Goal: Task Accomplishment & Management: Manage account settings

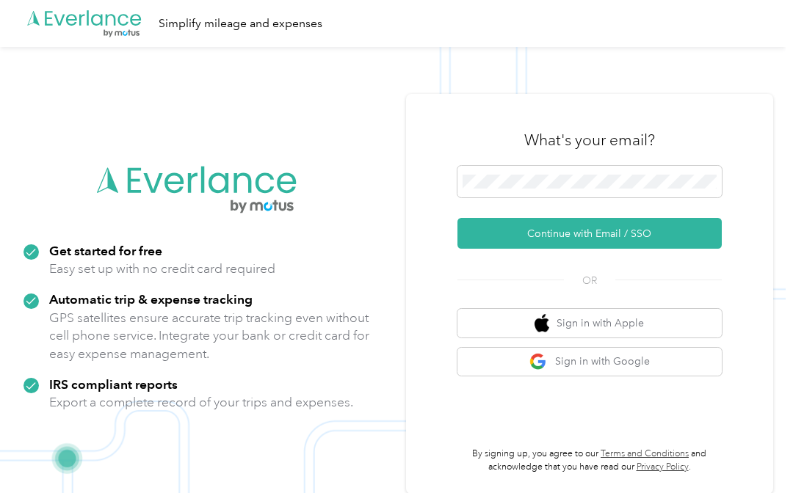
click at [646, 234] on button "Continue with Email / SSO" at bounding box center [590, 233] width 264 height 31
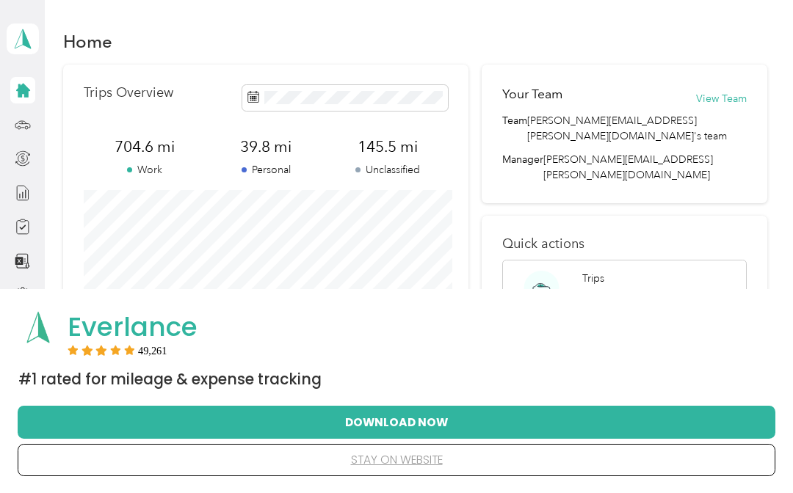
click at [428, 420] on button "Download Now" at bounding box center [396, 422] width 711 height 31
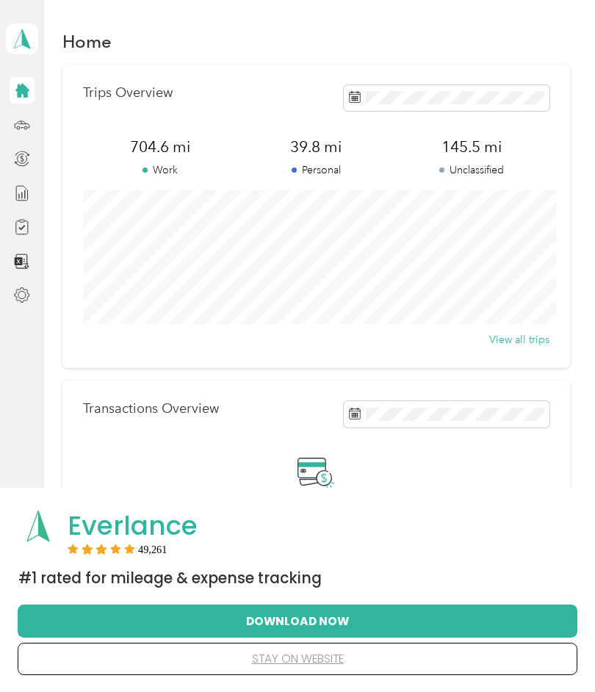
click at [20, 129] on icon at bounding box center [22, 125] width 16 height 16
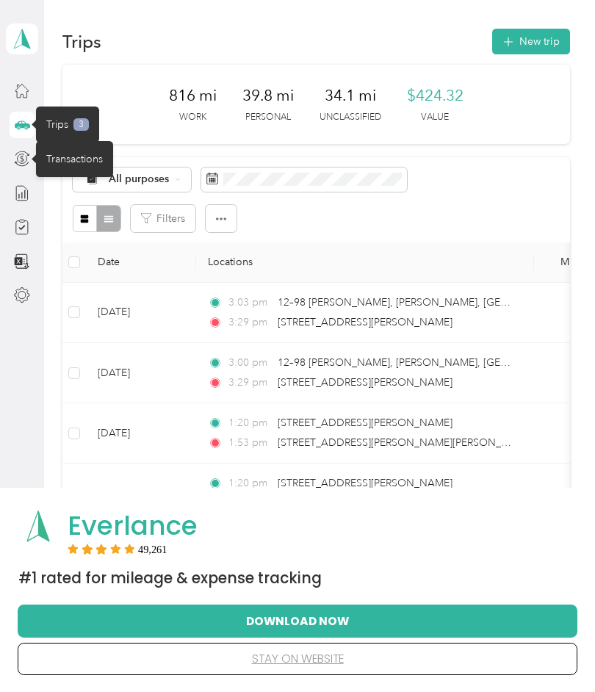
click at [85, 152] on div "Transactions" at bounding box center [74, 159] width 77 height 36
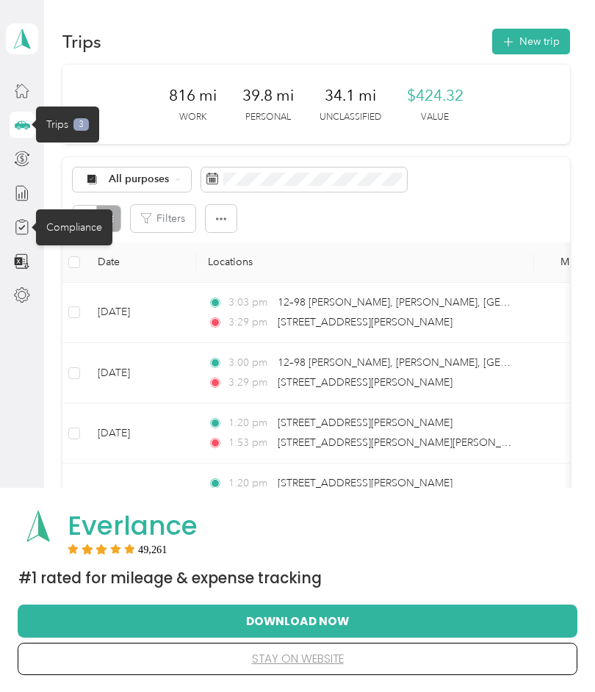
click at [79, 226] on div "Compliance" at bounding box center [74, 227] width 76 height 36
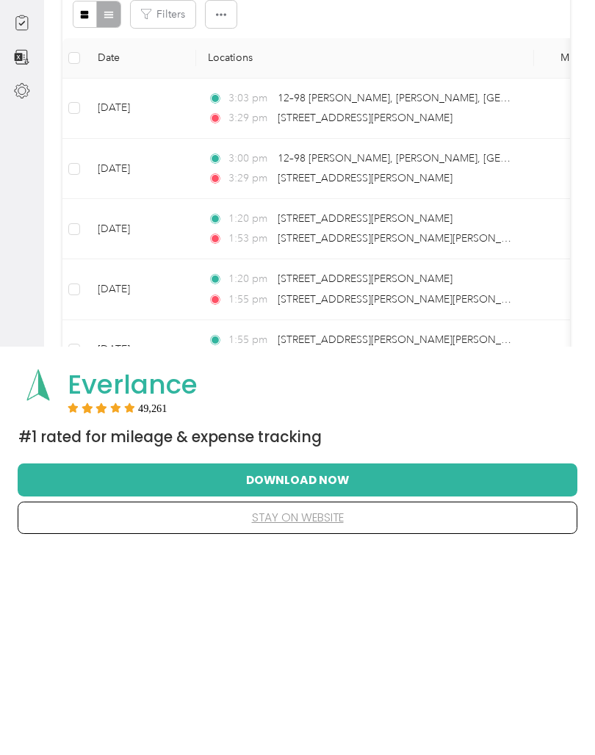
click at [311, 493] on button "stay on website" at bounding box center [297, 721] width 513 height 31
